Goal: Answer question/provide support: Share knowledge or assist other users

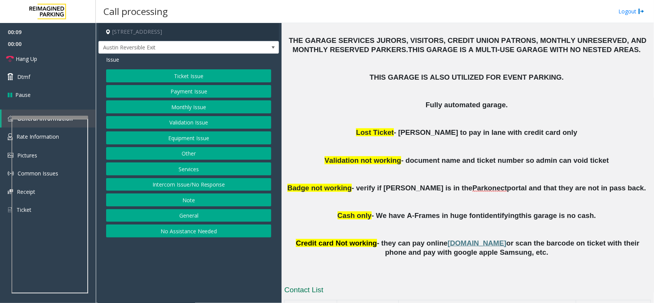
scroll to position [239, 0]
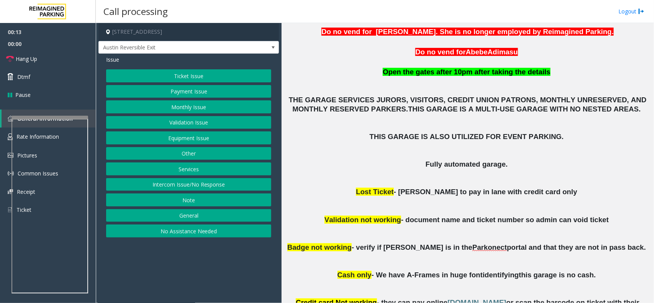
click at [213, 110] on button "Monthly Issue" at bounding box center [188, 106] width 165 height 13
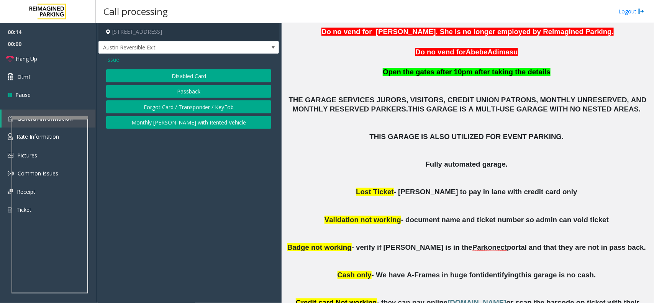
click at [210, 77] on button "Disabled Card" at bounding box center [188, 75] width 165 height 13
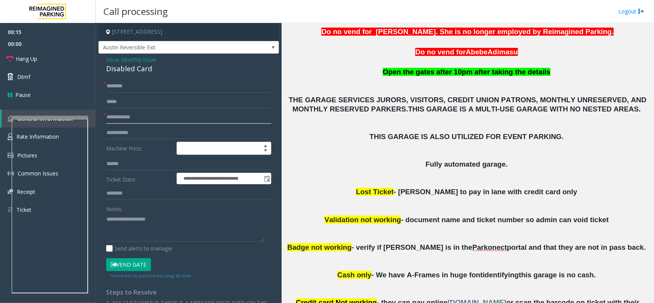
click at [142, 119] on input "text" at bounding box center [188, 117] width 165 height 13
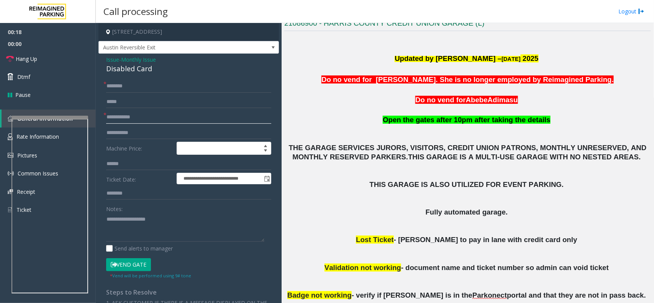
scroll to position [96, 0]
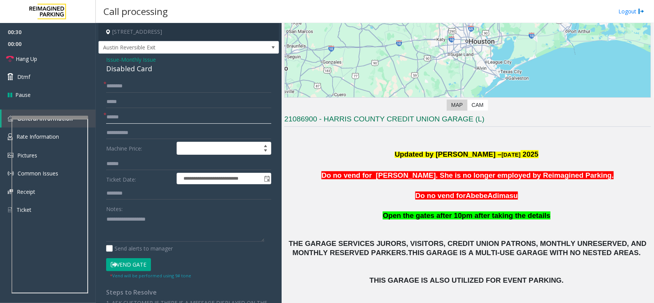
type input "******"
click at [144, 82] on input "text" at bounding box center [188, 86] width 165 height 13
click at [136, 222] on textarea at bounding box center [185, 227] width 158 height 29
paste textarea "**********"
click at [133, 72] on div "Disabled Card" at bounding box center [188, 69] width 165 height 10
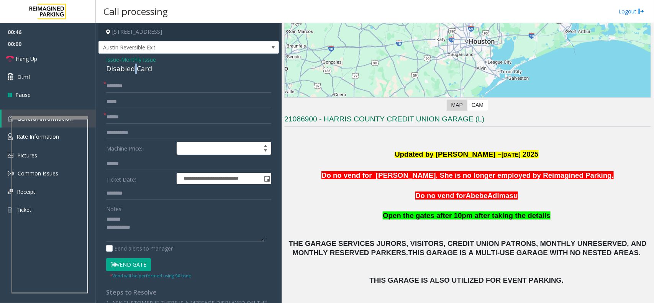
click at [133, 72] on div "Disabled Card" at bounding box center [188, 69] width 165 height 10
copy div "Disabled Card"
click at [130, 215] on textarea at bounding box center [185, 227] width 158 height 29
paste textarea "**********"
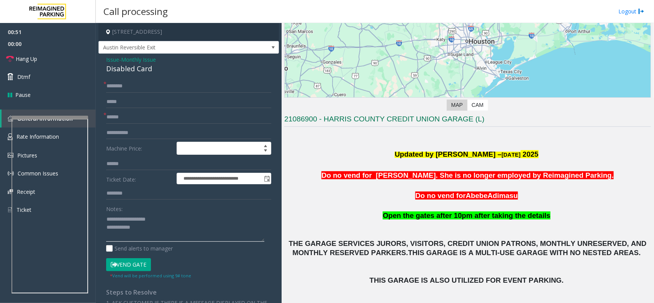
type textarea "**********"
click at [133, 89] on input "text" at bounding box center [188, 86] width 165 height 13
type input "*******"
click at [119, 262] on button "Vend Gate" at bounding box center [128, 264] width 45 height 13
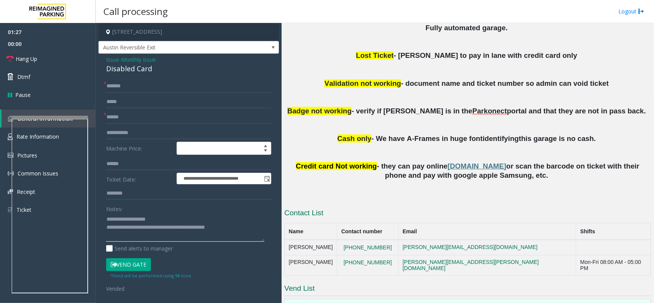
scroll to position [383, 0]
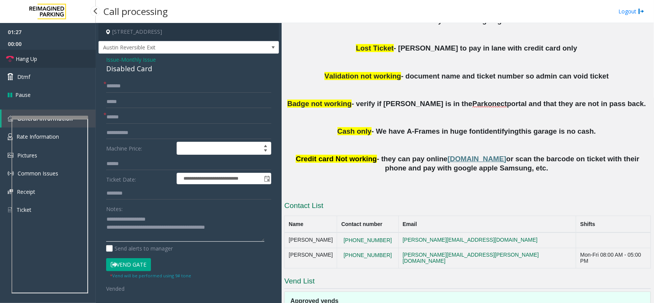
type textarea "**********"
click at [63, 67] on link "Hang Up" at bounding box center [48, 59] width 96 height 18
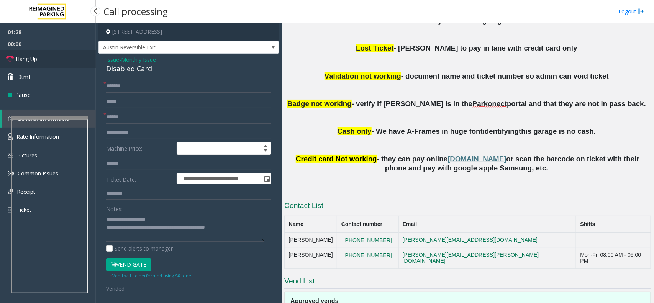
click at [63, 67] on link "Hang Up" at bounding box center [48, 59] width 96 height 18
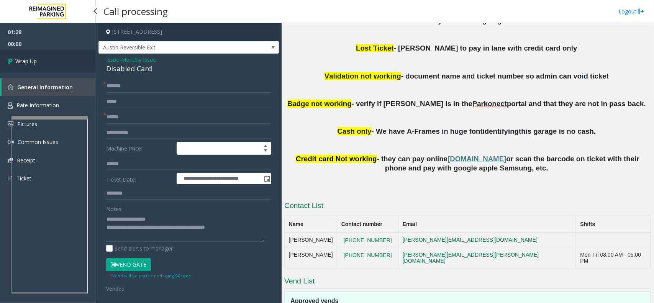
click at [63, 67] on link "Wrap Up" at bounding box center [48, 61] width 96 height 23
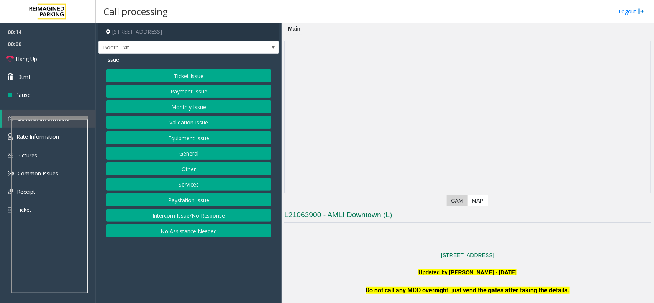
click at [180, 216] on button "Intercom Issue/No Response" at bounding box center [188, 215] width 165 height 13
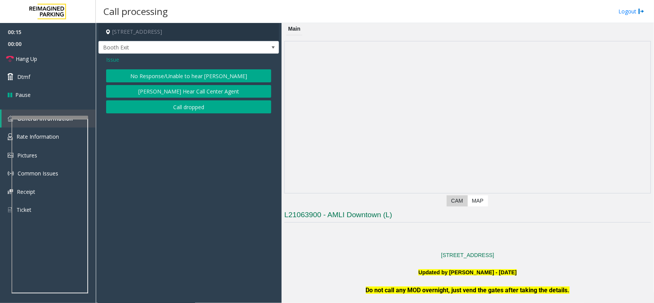
click at [196, 64] on div "Issue" at bounding box center [188, 60] width 165 height 8
click at [192, 72] on button "No Response/Unable to hear [PERSON_NAME]" at bounding box center [188, 75] width 165 height 13
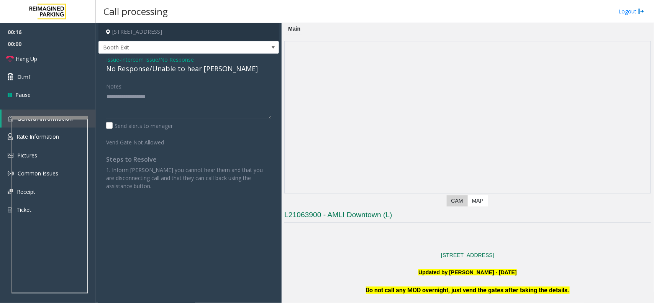
click at [159, 69] on div "No Response/Unable to hear [PERSON_NAME]" at bounding box center [188, 69] width 165 height 10
type textarea "**********"
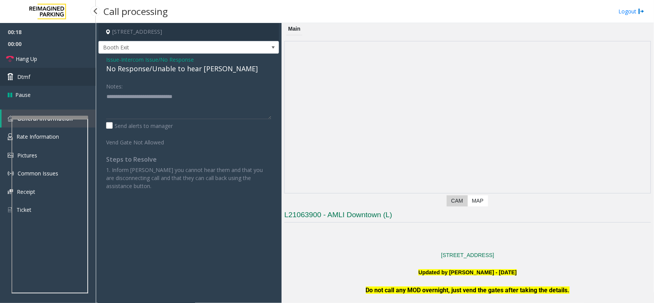
click at [49, 73] on link "Dtmf" at bounding box center [48, 77] width 96 height 18
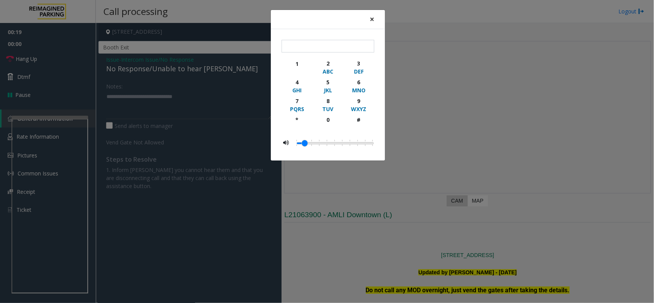
click at [373, 25] on button "×" at bounding box center [371, 19] width 15 height 19
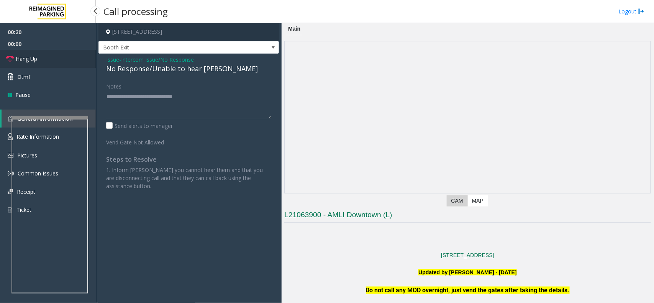
click at [17, 62] on span "Hang Up" at bounding box center [26, 59] width 21 height 8
click at [16, 62] on span "Hang Up" at bounding box center [26, 59] width 21 height 8
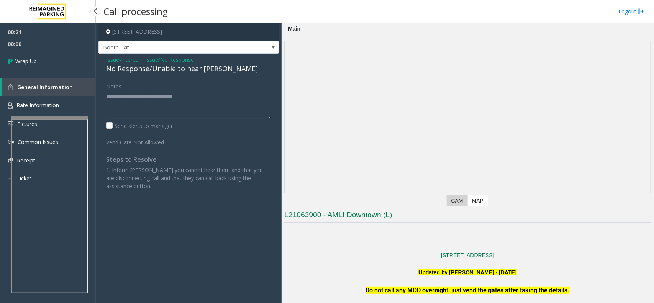
click at [16, 62] on span "Wrap Up" at bounding box center [25, 61] width 21 height 8
click at [16, 62] on div "00:21 00:00 Wrap Up General Information Rate Information Pictures Common Issues…" at bounding box center [48, 108] width 96 height 171
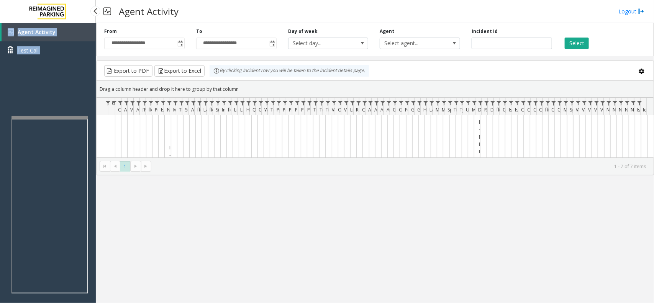
click at [16, 62] on div "Agent Activity Test Call" at bounding box center [48, 44] width 96 height 42
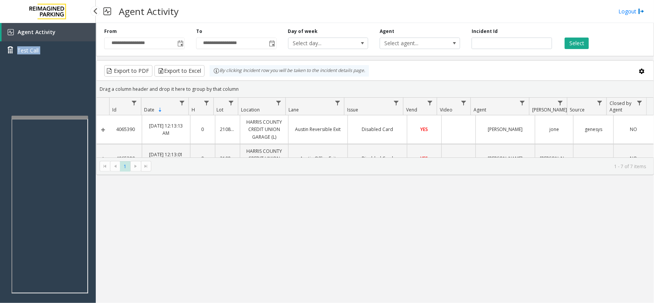
click at [16, 62] on div "Agent Activity Test Call" at bounding box center [48, 44] width 96 height 42
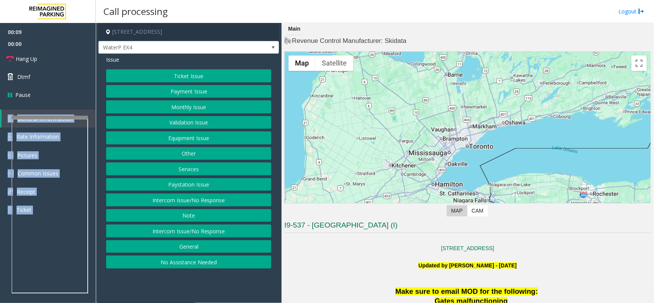
click at [183, 261] on button "No Assistance Needed" at bounding box center [188, 262] width 165 height 13
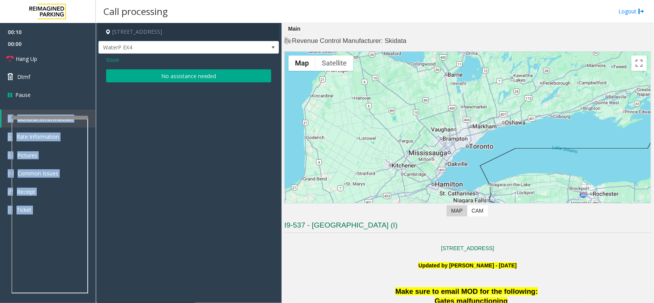
click at [185, 72] on button "No assistance needed" at bounding box center [188, 75] width 165 height 13
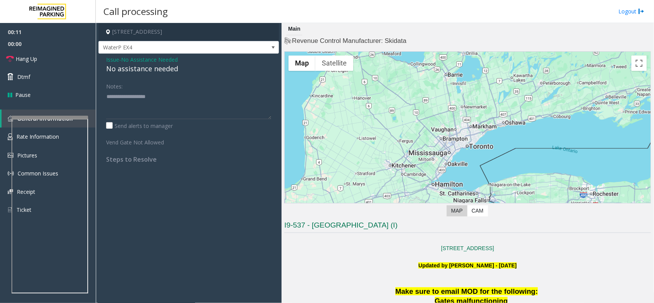
click at [151, 68] on div "No assistance needed" at bounding box center [188, 69] width 165 height 10
drag, startPoint x: 47, startPoint y: 63, endPoint x: 53, endPoint y: 63, distance: 6.1
click at [47, 63] on link "Hang Up" at bounding box center [48, 59] width 96 height 18
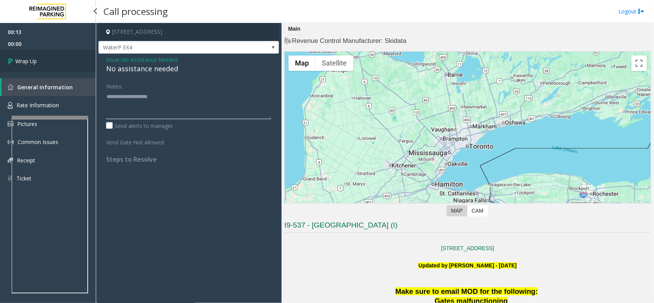
type textarea "**********"
click at [50, 66] on link "Wrap Up" at bounding box center [48, 61] width 96 height 23
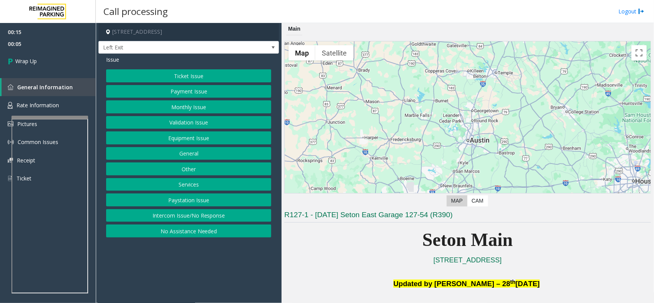
click at [193, 218] on button "Intercom Issue/No Response" at bounding box center [188, 215] width 165 height 13
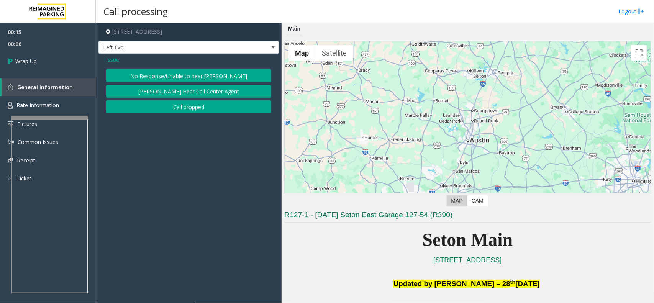
click at [195, 109] on button "Call dropped" at bounding box center [188, 106] width 165 height 13
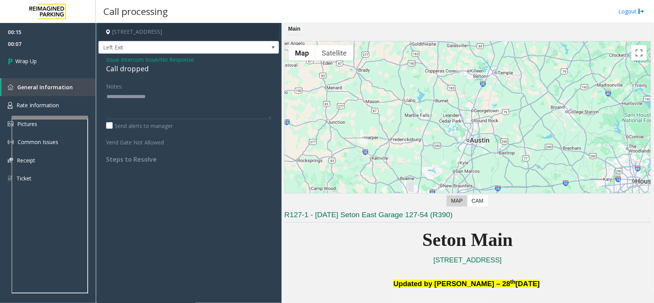
click at [121, 72] on div "Call dropped" at bounding box center [188, 69] width 165 height 10
type textarea "**********"
click at [50, 70] on link "Wrap Up" at bounding box center [48, 61] width 96 height 23
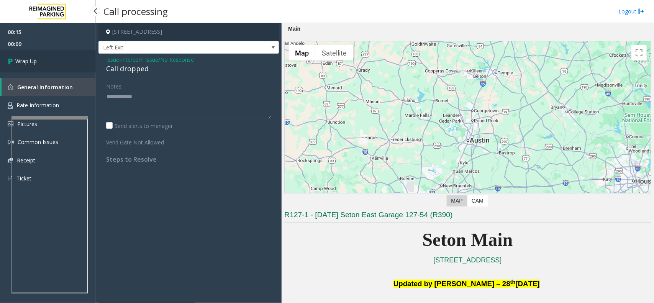
click at [52, 67] on link "Wrap Up" at bounding box center [48, 61] width 96 height 23
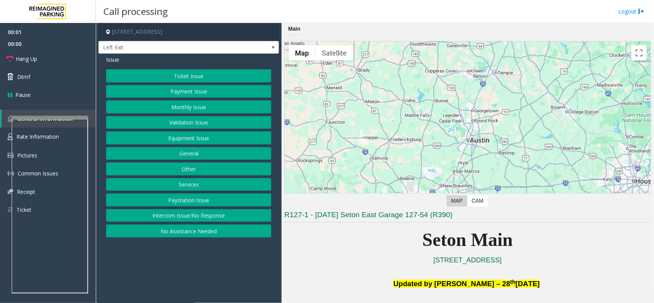
click at [192, 136] on button "Equipment Issue" at bounding box center [188, 137] width 165 height 13
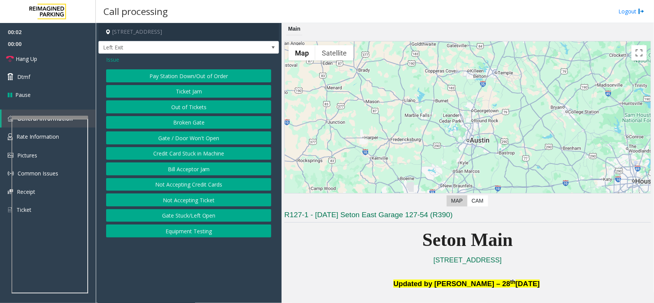
click at [192, 136] on button "Gate / Door Won't Open" at bounding box center [188, 137] width 165 height 13
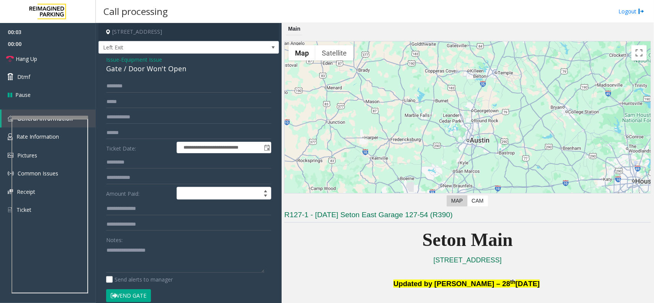
click at [128, 293] on button "Vend Gate" at bounding box center [128, 295] width 45 height 13
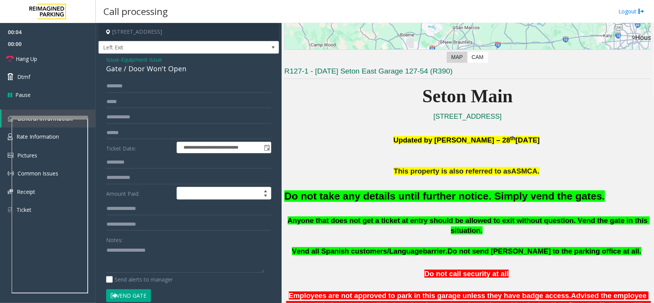
click at [493, 198] on font "Do not take any details until further notice. Simply vend the gates." at bounding box center [444, 195] width 321 height 11
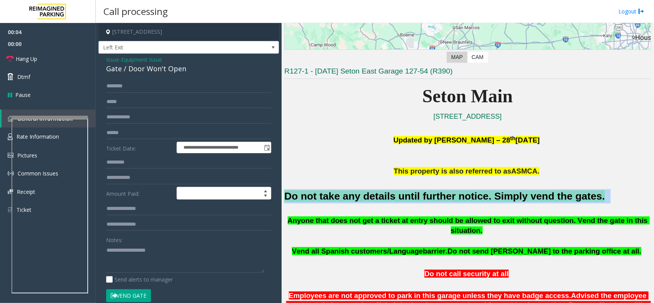
click at [493, 198] on font "Do not take any details until further notice. Simply vend the gates." at bounding box center [444, 195] width 321 height 11
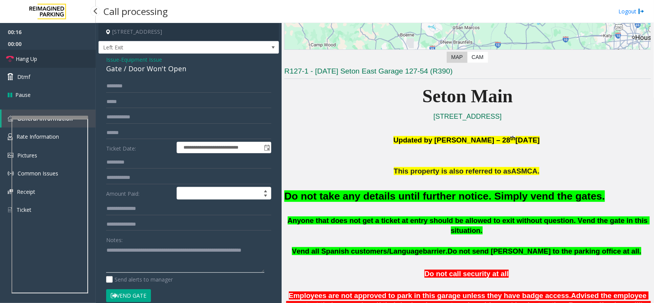
type textarea "**********"
click at [54, 50] on link "Hang Up" at bounding box center [48, 59] width 96 height 18
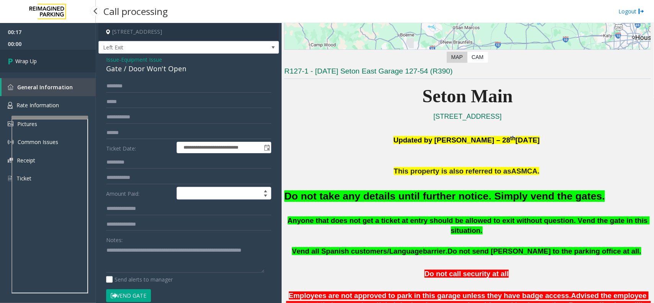
click at [54, 50] on link "Wrap Up" at bounding box center [48, 61] width 96 height 23
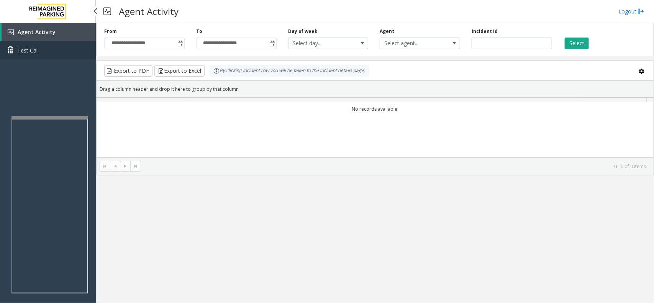
click at [54, 50] on link "Test Call" at bounding box center [48, 50] width 96 height 18
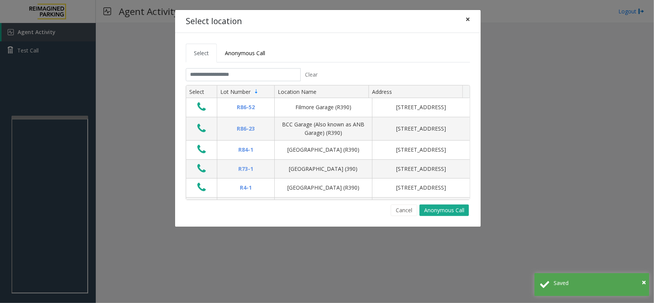
click at [470, 25] on button "×" at bounding box center [467, 19] width 15 height 19
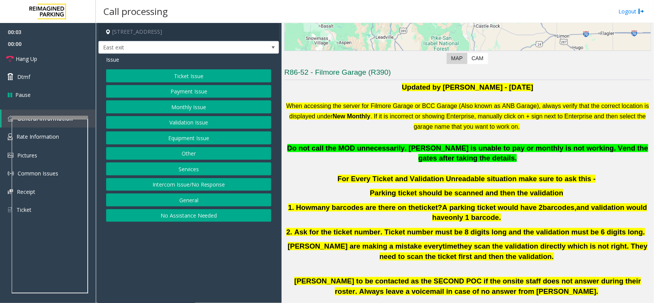
scroll to position [144, 0]
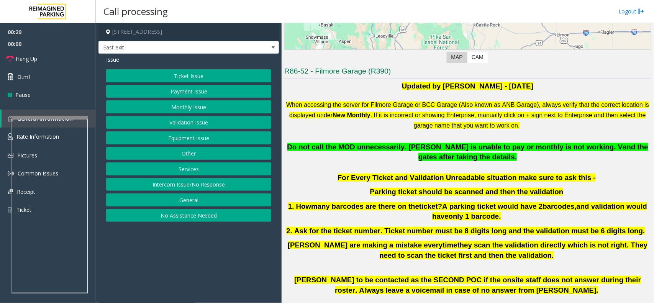
click at [157, 186] on button "Intercom Issue/No Response" at bounding box center [188, 184] width 165 height 13
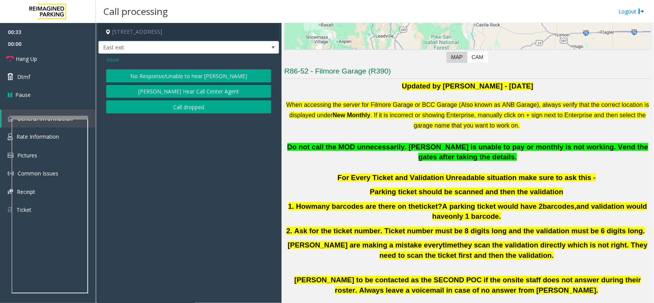
click at [232, 79] on button "No Response/Unable to hear [PERSON_NAME]" at bounding box center [188, 75] width 165 height 13
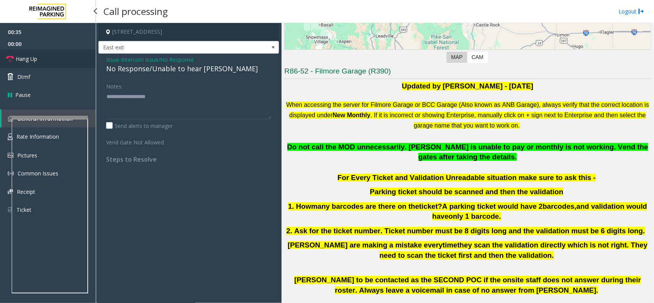
click at [75, 62] on link "Hang Up" at bounding box center [48, 59] width 96 height 18
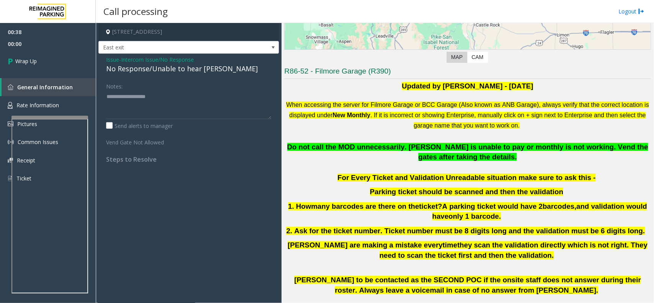
click at [164, 68] on div "No Response/Unable to hear [PERSON_NAME]" at bounding box center [188, 69] width 165 height 10
click at [169, 75] on div "Issue - Intercom Issue/No Response No Response/Unable to hear [PERSON_NAME] Not…" at bounding box center [188, 112] width 180 height 117
drag, startPoint x: 151, startPoint y: 72, endPoint x: 239, endPoint y: 75, distance: 88.2
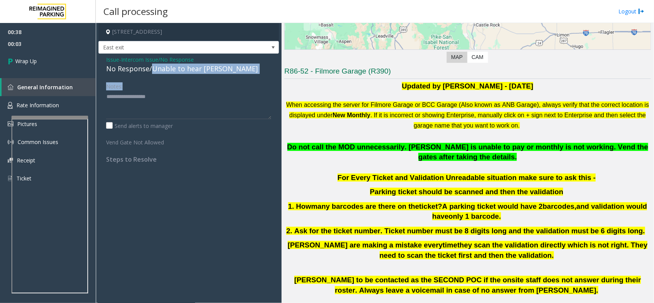
click at [239, 75] on div "Issue - Intercom Issue/No Response No Response/Unable to hear [PERSON_NAME] Not…" at bounding box center [188, 112] width 180 height 117
click at [132, 112] on textarea at bounding box center [188, 104] width 165 height 29
click at [160, 71] on div "No Response/Unable to hear [PERSON_NAME]" at bounding box center [188, 69] width 165 height 10
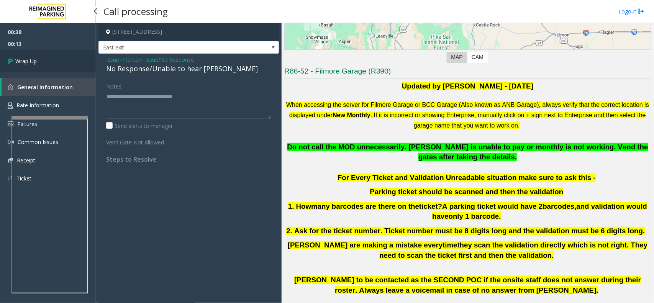
type textarea "**********"
click at [56, 65] on link "Wrap Up" at bounding box center [48, 61] width 96 height 23
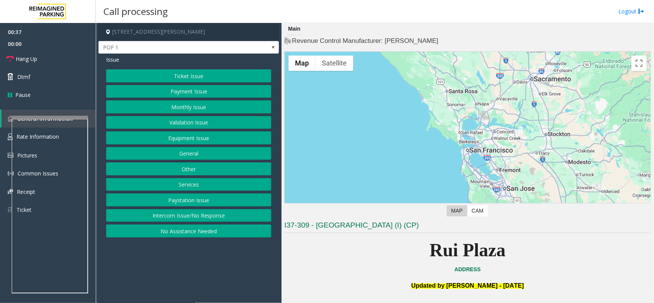
click at [202, 185] on button "Services" at bounding box center [188, 184] width 165 height 13
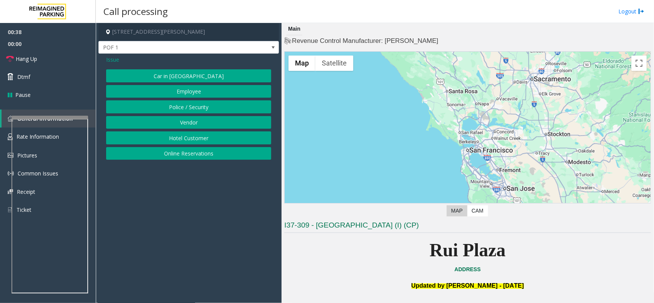
click at [202, 152] on button "Online Reservations" at bounding box center [188, 153] width 165 height 13
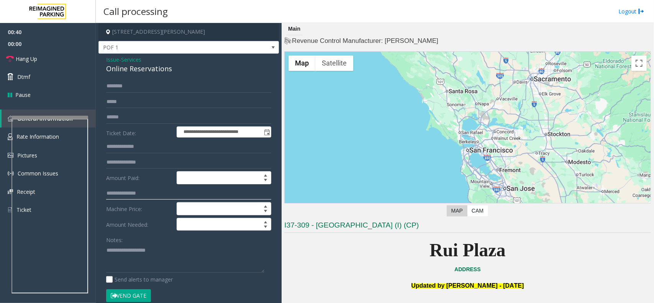
click at [131, 193] on input "text" at bounding box center [188, 193] width 165 height 13
click at [121, 59] on span "- Services" at bounding box center [130, 59] width 22 height 7
click at [134, 58] on span "Services" at bounding box center [131, 60] width 20 height 8
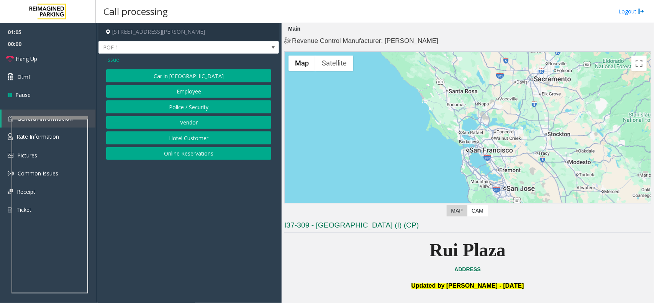
click at [119, 61] on div "Issue" at bounding box center [188, 60] width 165 height 8
click at [108, 56] on span "Issue" at bounding box center [112, 60] width 13 height 8
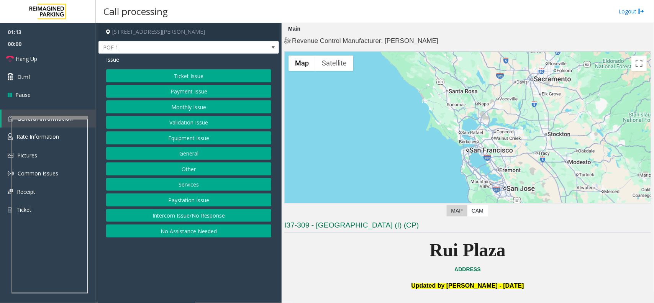
click at [198, 134] on button "Equipment Issue" at bounding box center [188, 137] width 165 height 13
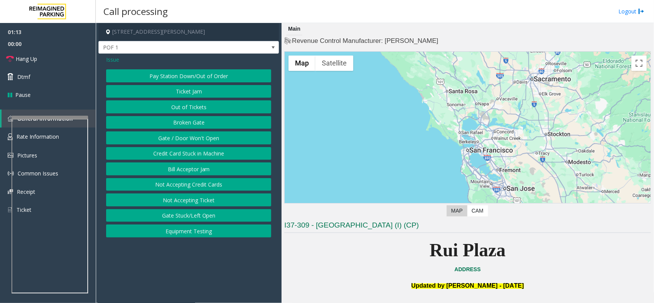
click at [198, 134] on button "Gate / Door Won't Open" at bounding box center [188, 137] width 165 height 13
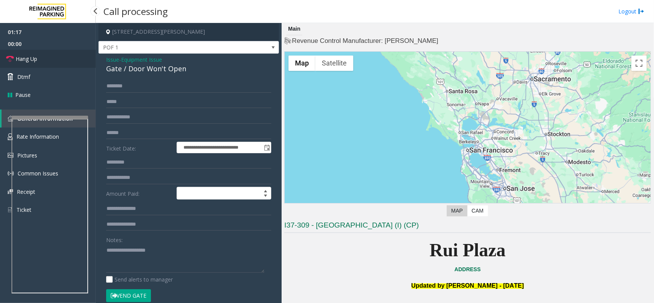
click at [47, 66] on link "Hang Up" at bounding box center [48, 59] width 96 height 18
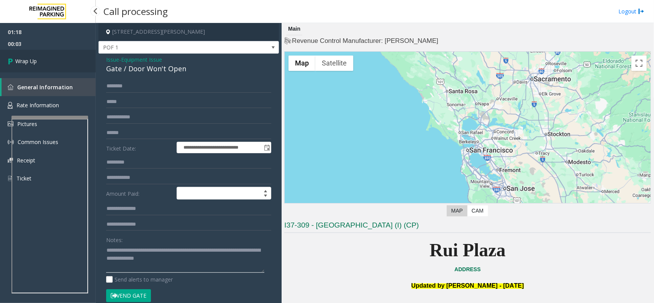
type textarea "**********"
click at [27, 60] on span "Wrap Up" at bounding box center [25, 61] width 21 height 8
click at [27, 61] on span "Wrap Up" at bounding box center [25, 61] width 21 height 8
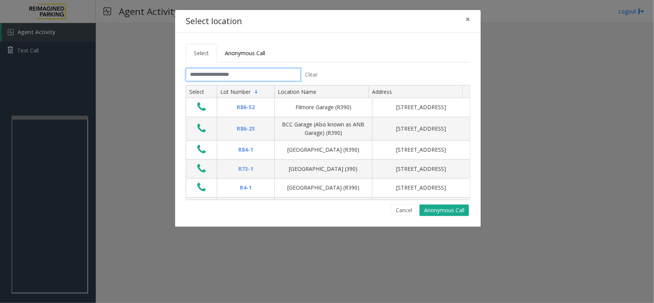
click at [241, 76] on input "text" at bounding box center [243, 74] width 115 height 13
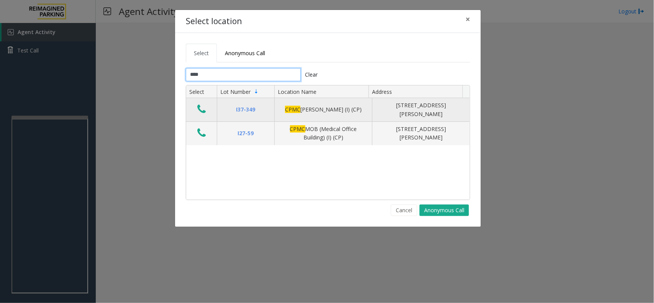
type input "****"
click at [200, 109] on icon "Data table" at bounding box center [201, 109] width 8 height 11
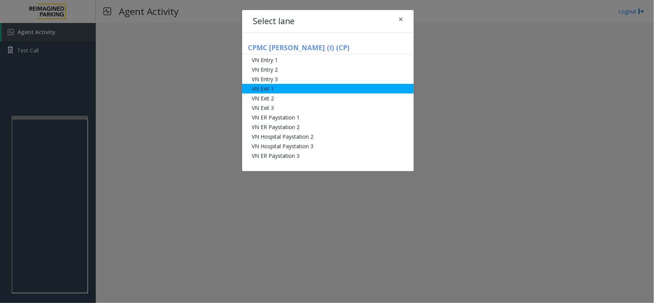
click at [303, 88] on li "VN Exit 1" at bounding box center [328, 89] width 172 height 10
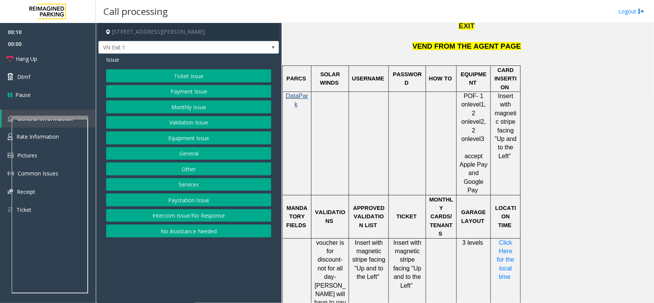
scroll to position [575, 0]
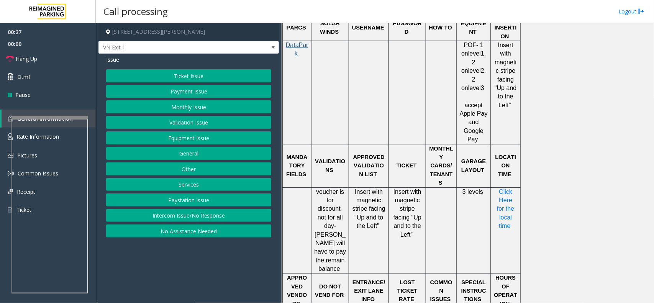
click at [189, 71] on button "Ticket Issue" at bounding box center [188, 75] width 165 height 13
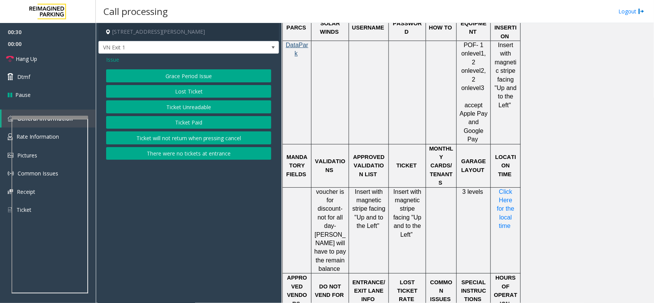
click at [108, 60] on span "Issue" at bounding box center [112, 60] width 13 height 8
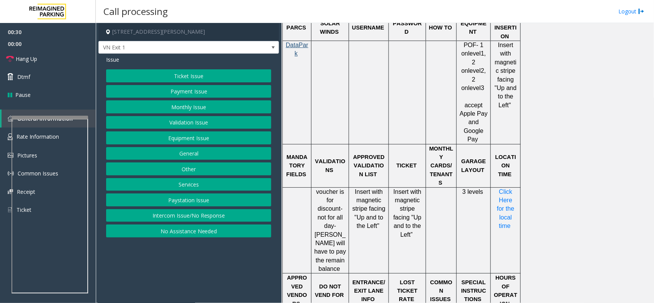
click at [190, 92] on button "Payment Issue" at bounding box center [188, 91] width 165 height 13
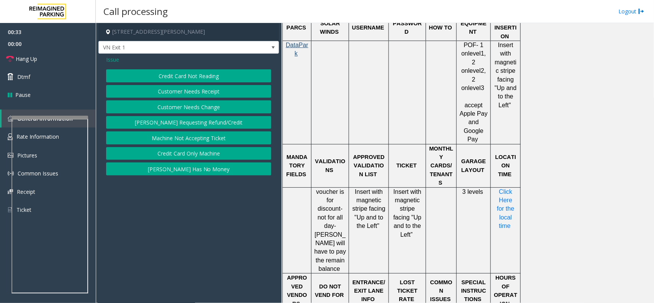
click at [180, 93] on button "Customer Needs Receipt" at bounding box center [188, 91] width 165 height 13
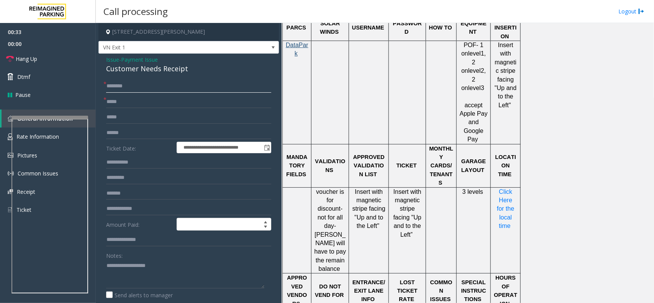
click at [121, 83] on input "text" at bounding box center [188, 86] width 165 height 13
drag, startPoint x: 141, startPoint y: 86, endPoint x: 123, endPoint y: 82, distance: 18.6
click at [141, 86] on input "text" at bounding box center [188, 86] width 165 height 13
type input "*"
type input "****"
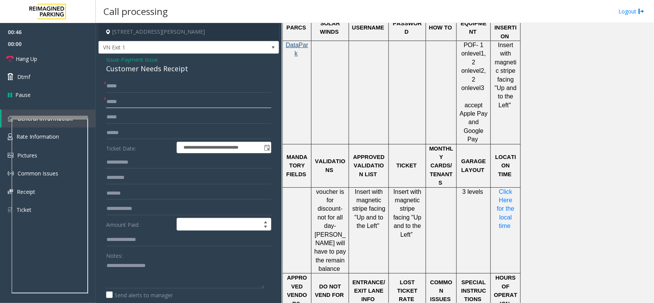
click at [119, 100] on input "text" at bounding box center [188, 101] width 165 height 13
type input "**********"
click at [129, 271] on textarea at bounding box center [185, 274] width 158 height 29
type textarea "**********"
click at [131, 131] on input "text" at bounding box center [188, 132] width 165 height 13
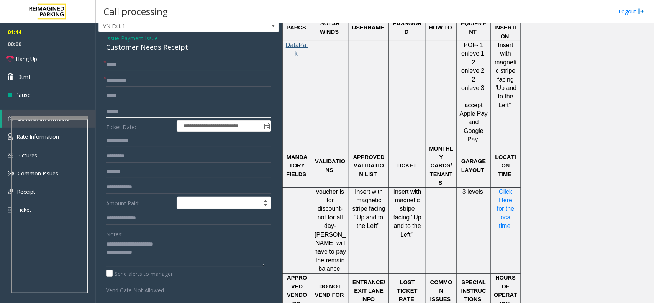
scroll to position [0, 0]
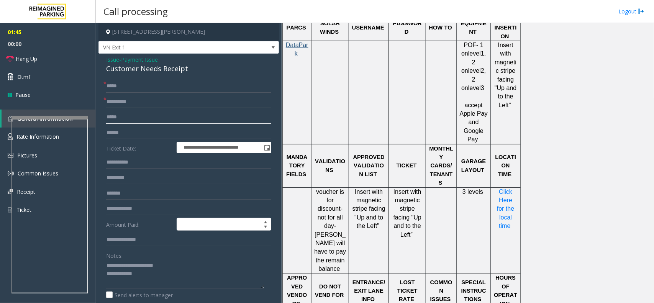
click at [131, 115] on input "text" at bounding box center [188, 117] width 165 height 13
type input "**********"
click at [37, 58] on span "Hang Up" at bounding box center [26, 59] width 21 height 8
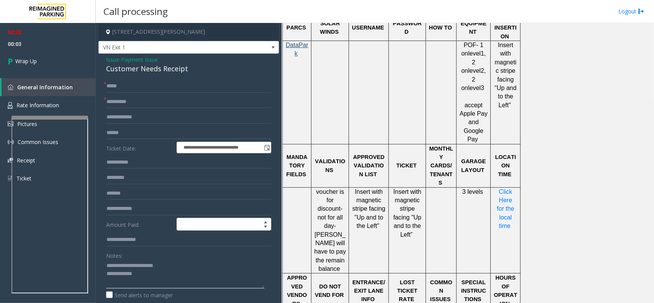
click at [156, 277] on textarea at bounding box center [185, 274] width 158 height 29
click at [133, 284] on textarea at bounding box center [185, 274] width 158 height 29
paste textarea "**********"
click at [138, 72] on div "Customer Needs Receipt" at bounding box center [188, 69] width 165 height 10
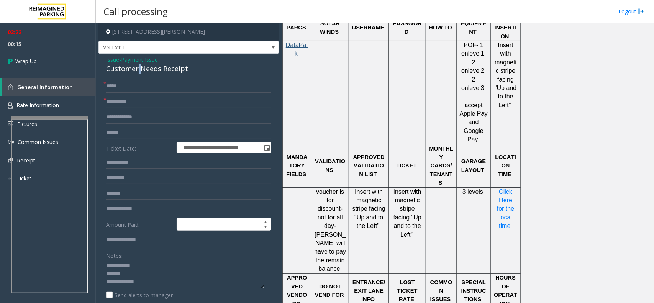
click at [138, 72] on div "Customer Needs Receipt" at bounding box center [188, 69] width 165 height 10
copy div "Customer Needs Receipt"
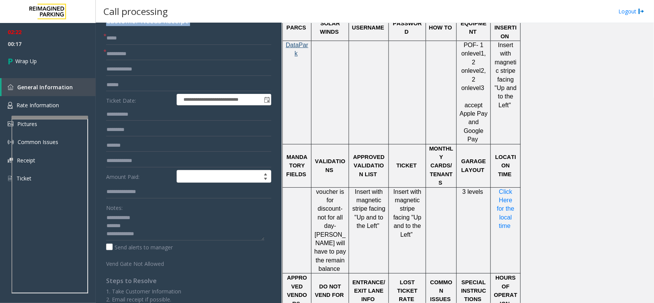
scroll to position [0, 0]
click at [132, 234] on textarea at bounding box center [185, 226] width 158 height 29
paste textarea "**********"
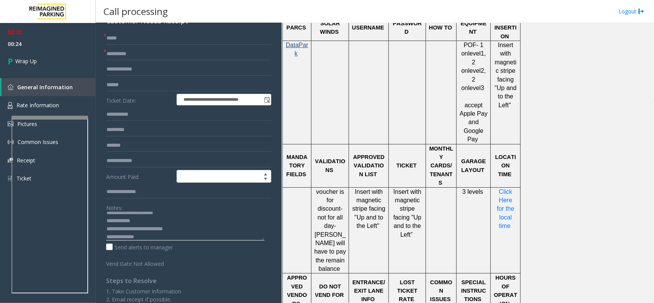
click at [148, 236] on textarea at bounding box center [185, 226] width 158 height 29
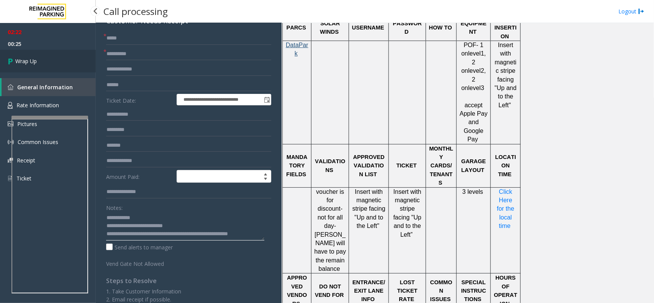
type textarea "**********"
click at [49, 65] on link "Wrap Up" at bounding box center [48, 61] width 96 height 23
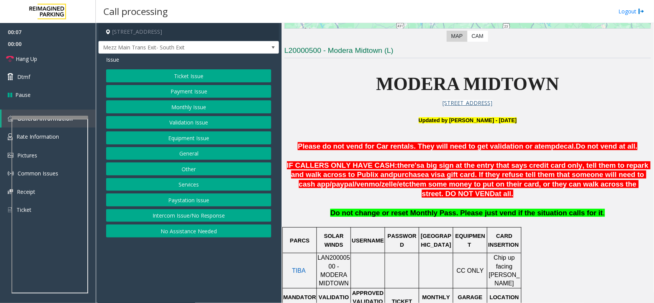
scroll to position [192, 0]
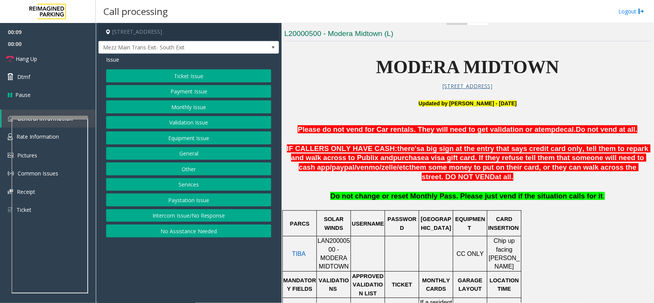
click at [338, 238] on div at bounding box center [334, 236] width 34 height 3
click at [343, 242] on span "LAN20000500 - MODERA MIDTOWN" at bounding box center [334, 254] width 33 height 32
copy span "LAN20000500"
click at [191, 95] on button "Payment Issue" at bounding box center [188, 91] width 165 height 13
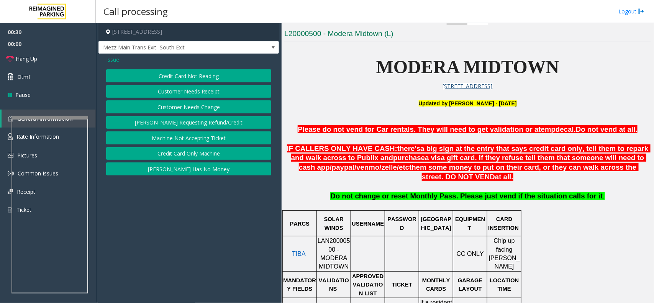
click at [108, 59] on span "Issue" at bounding box center [112, 60] width 13 height 8
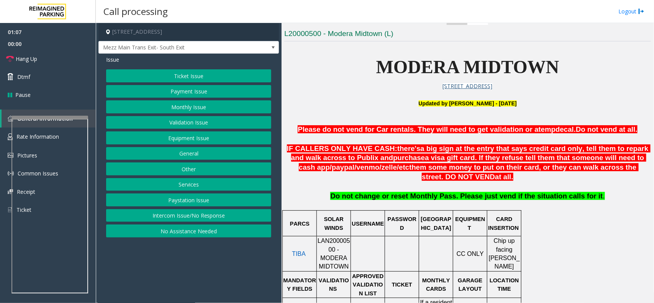
click at [177, 92] on button "Payment Issue" at bounding box center [188, 91] width 165 height 13
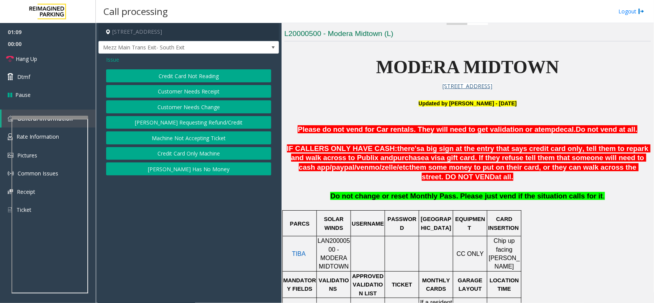
click at [176, 87] on button "Customer Needs Receipt" at bounding box center [188, 91] width 165 height 13
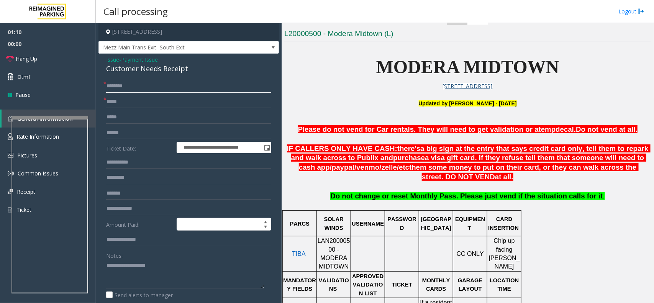
click at [180, 89] on input "text" at bounding box center [188, 86] width 165 height 13
type input "**"
click at [148, 69] on div "Customer Needs Receipt" at bounding box center [188, 69] width 165 height 10
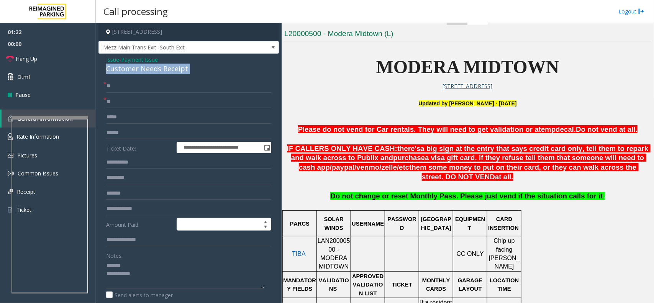
click at [148, 69] on div "Customer Needs Receipt" at bounding box center [188, 69] width 165 height 10
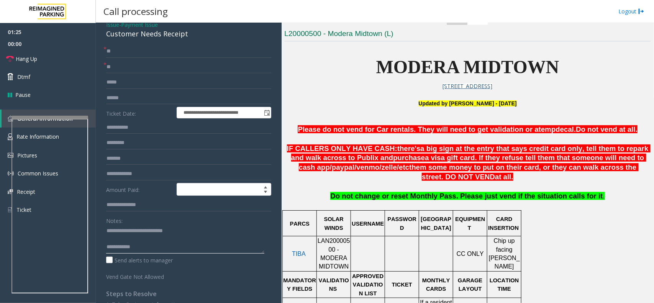
scroll to position [52, 0]
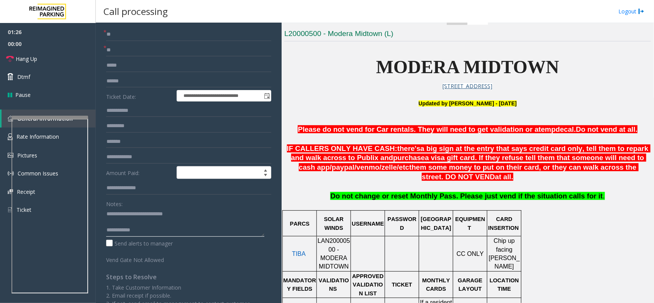
click at [162, 221] on textarea at bounding box center [185, 222] width 158 height 29
click at [160, 223] on textarea at bounding box center [185, 222] width 158 height 29
click at [75, 64] on link "Hang Up" at bounding box center [48, 59] width 96 height 18
click at [146, 218] on textarea at bounding box center [185, 222] width 158 height 29
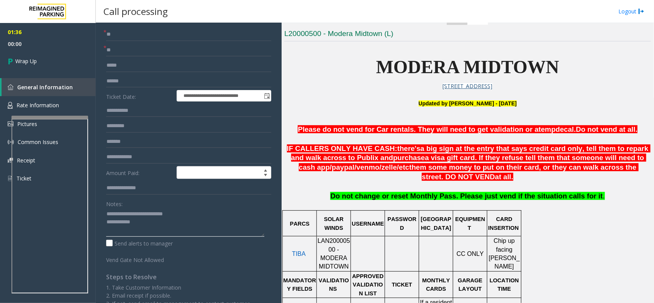
click at [145, 221] on textarea at bounding box center [185, 222] width 158 height 29
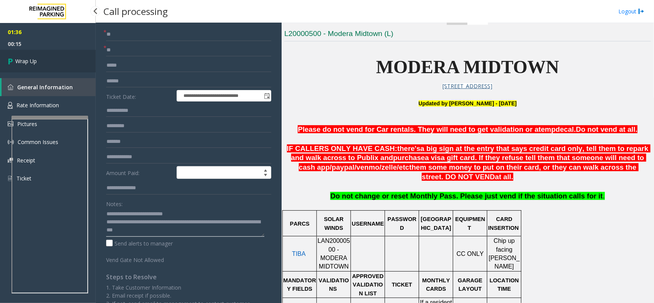
type textarea "**********"
click at [37, 64] on span "Wrap Up" at bounding box center [25, 61] width 21 height 8
